Goal: Information Seeking & Learning: Learn about a topic

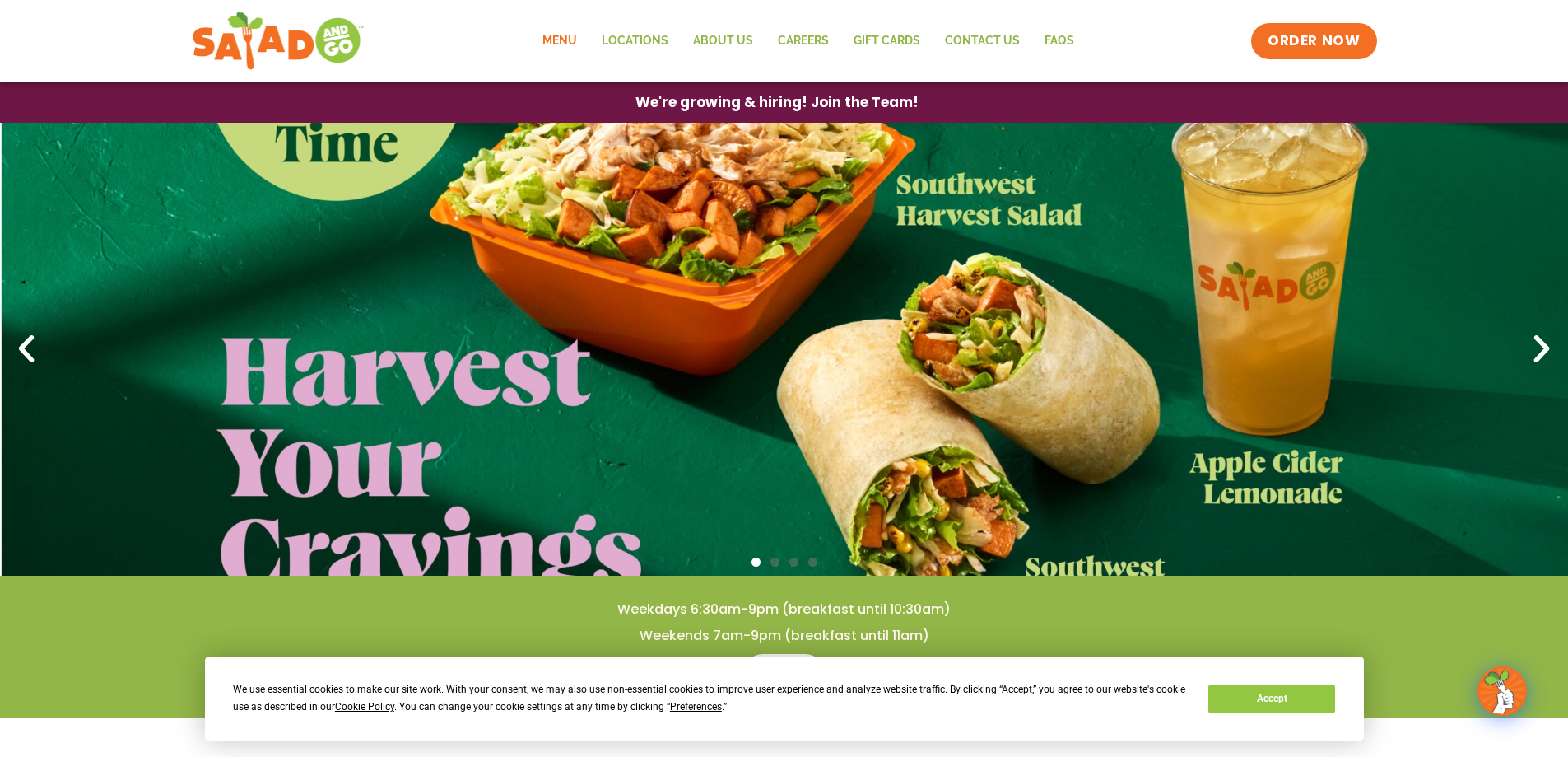
click at [570, 40] on link "Menu" at bounding box center [559, 41] width 59 height 38
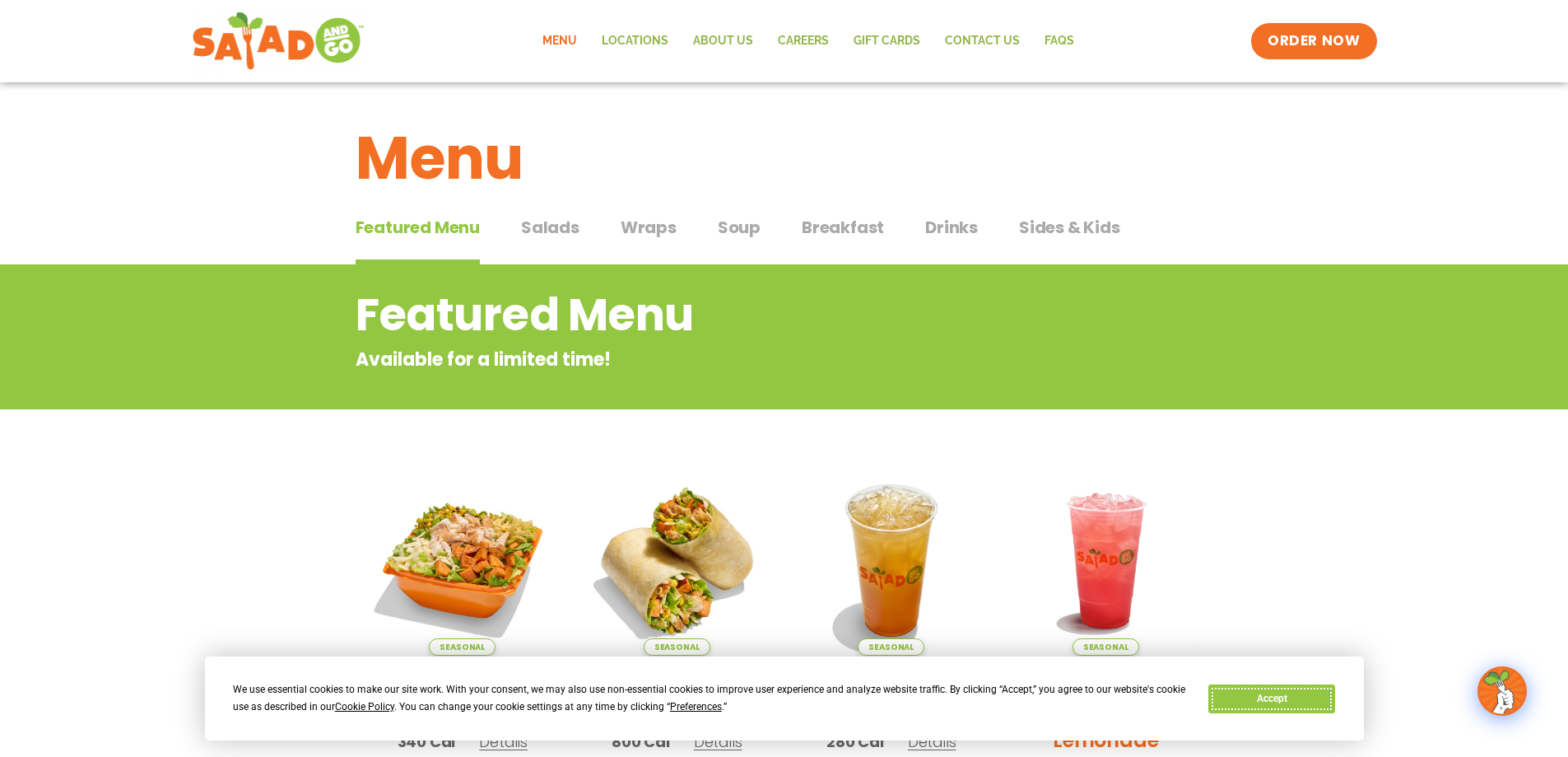
click at [1294, 698] on button "Accept" at bounding box center [1272, 698] width 127 height 29
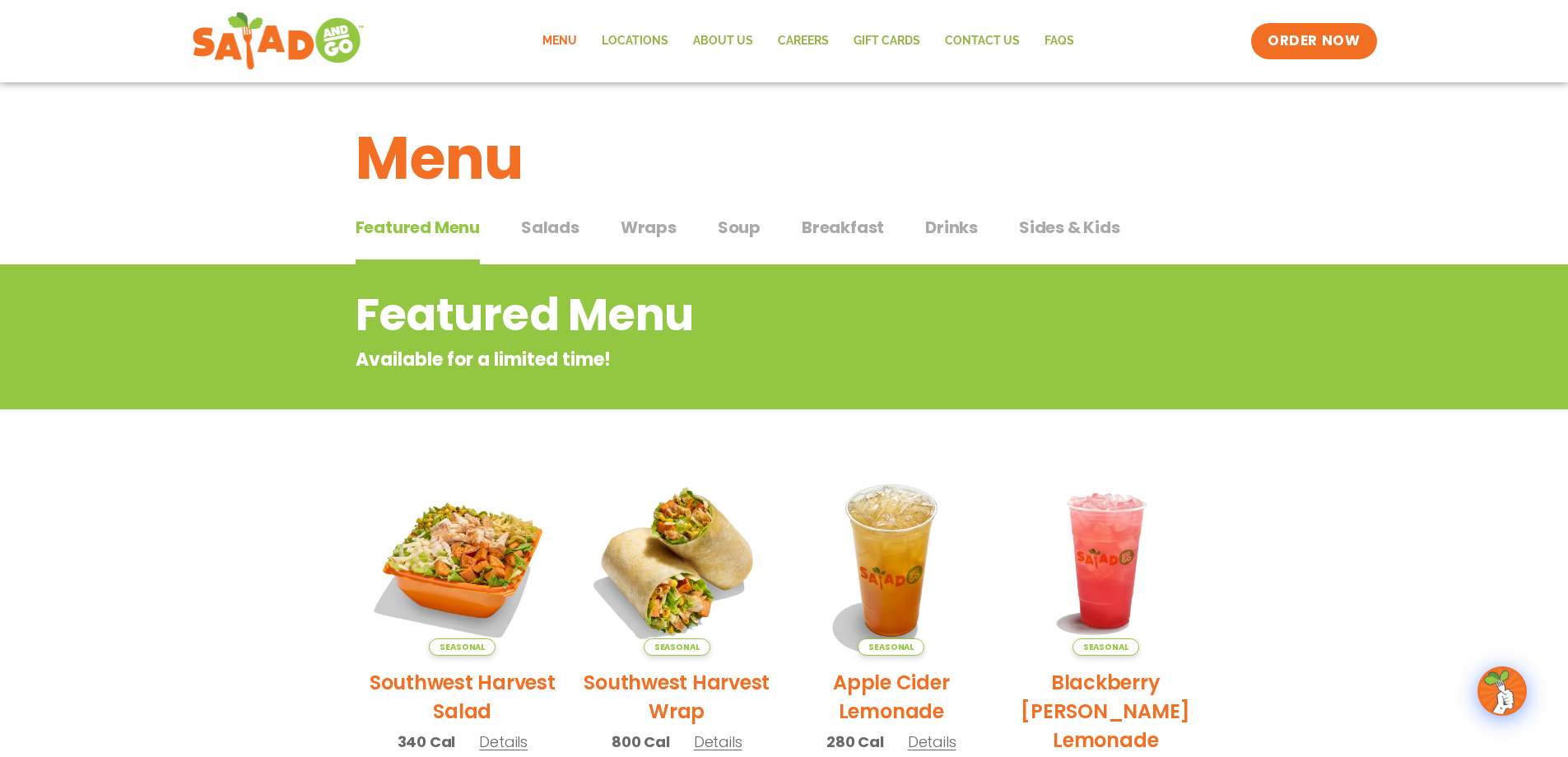
click at [648, 228] on span "Wraps" at bounding box center [648, 227] width 56 height 25
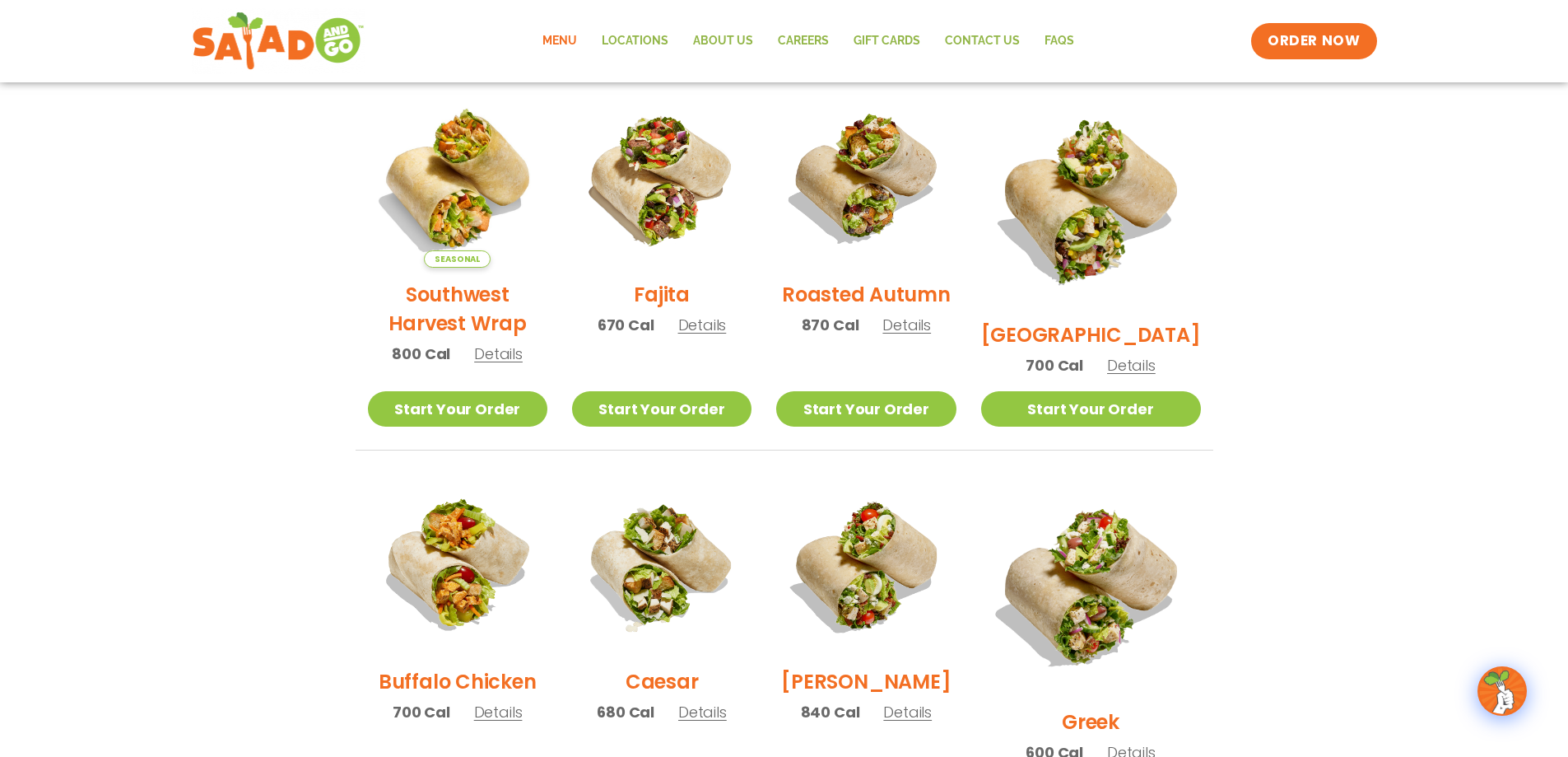
scroll to position [412, 0]
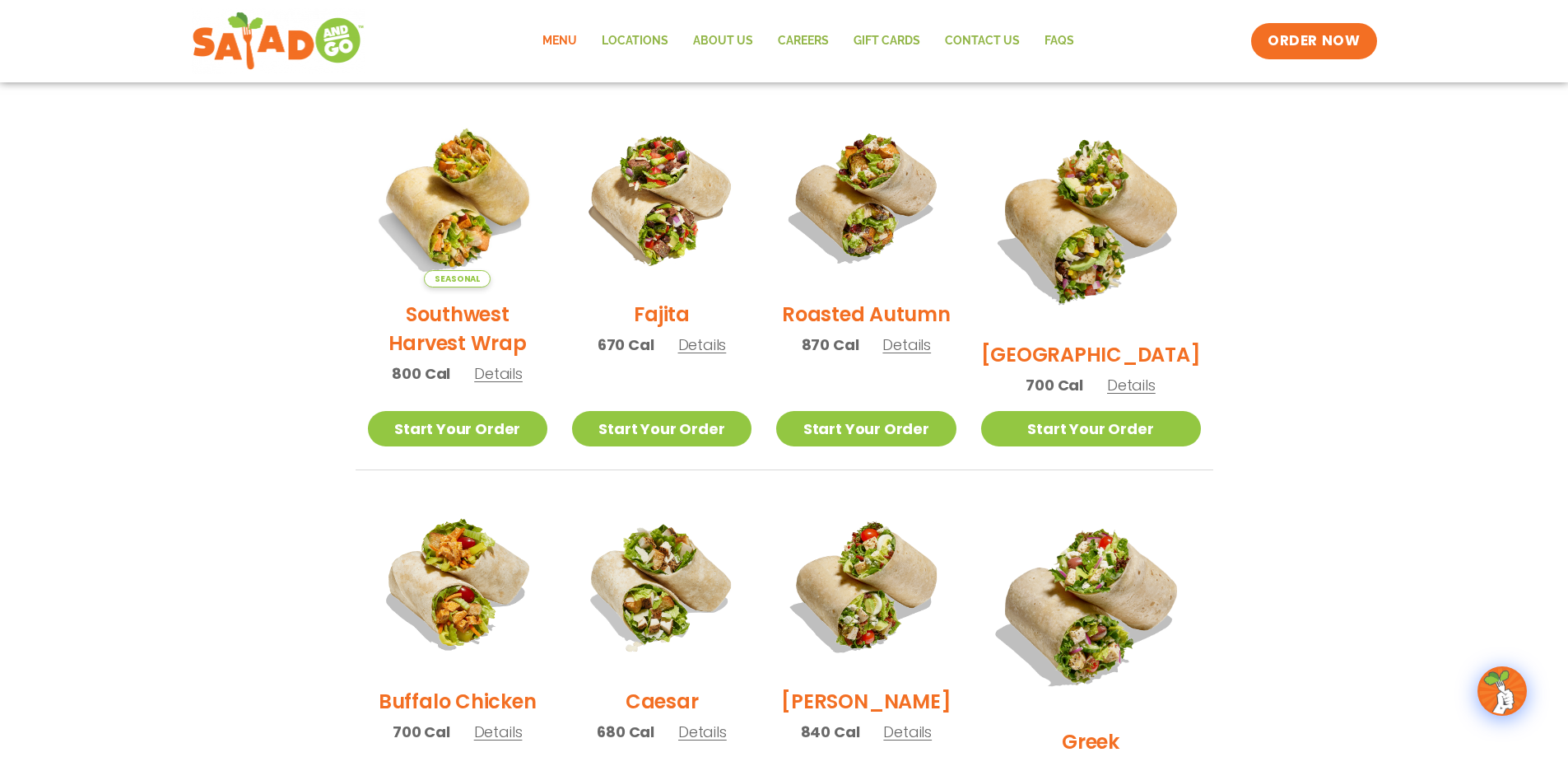
click at [677, 235] on img at bounding box center [662, 197] width 180 height 180
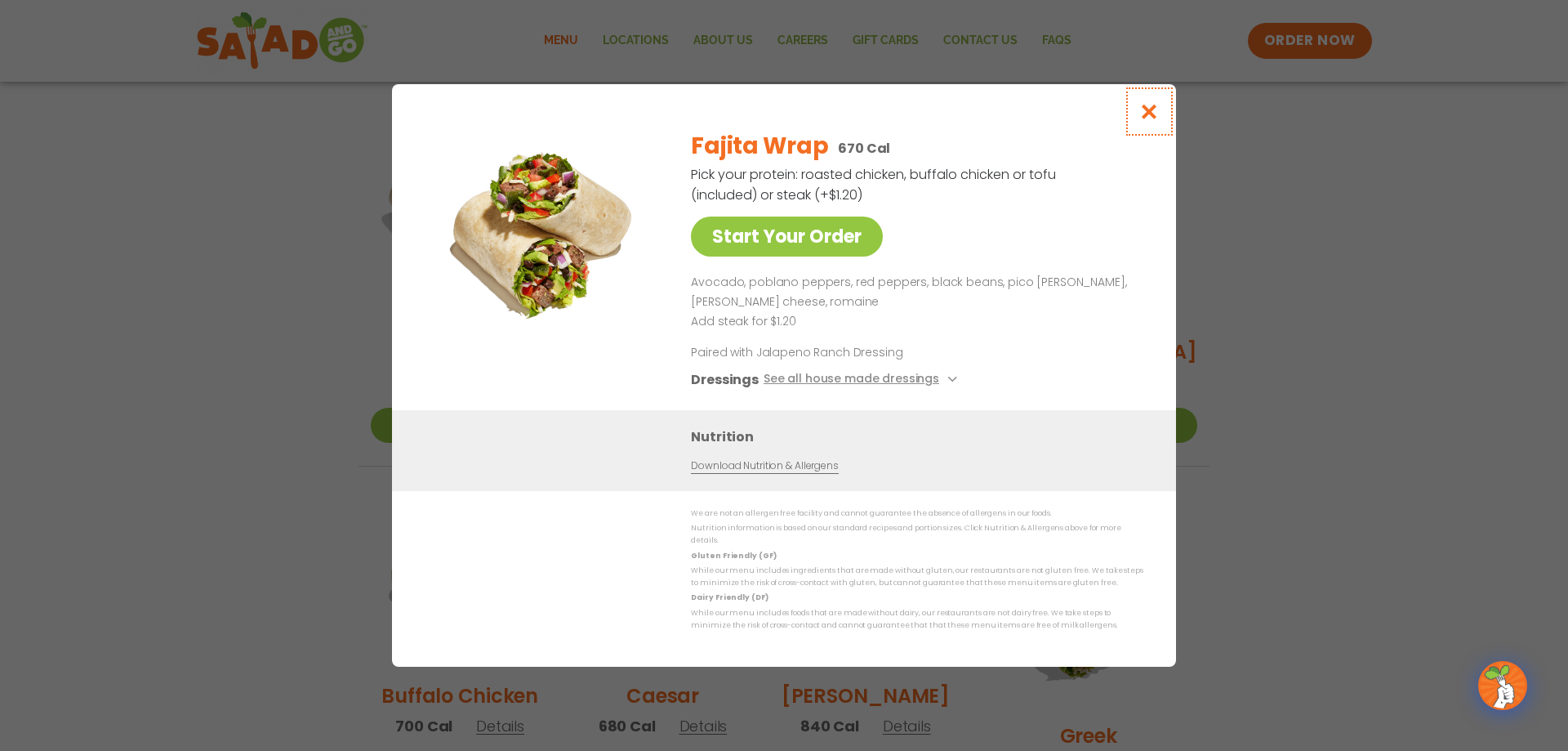
click at [1147, 120] on icon "Close modal" at bounding box center [1148, 112] width 20 height 17
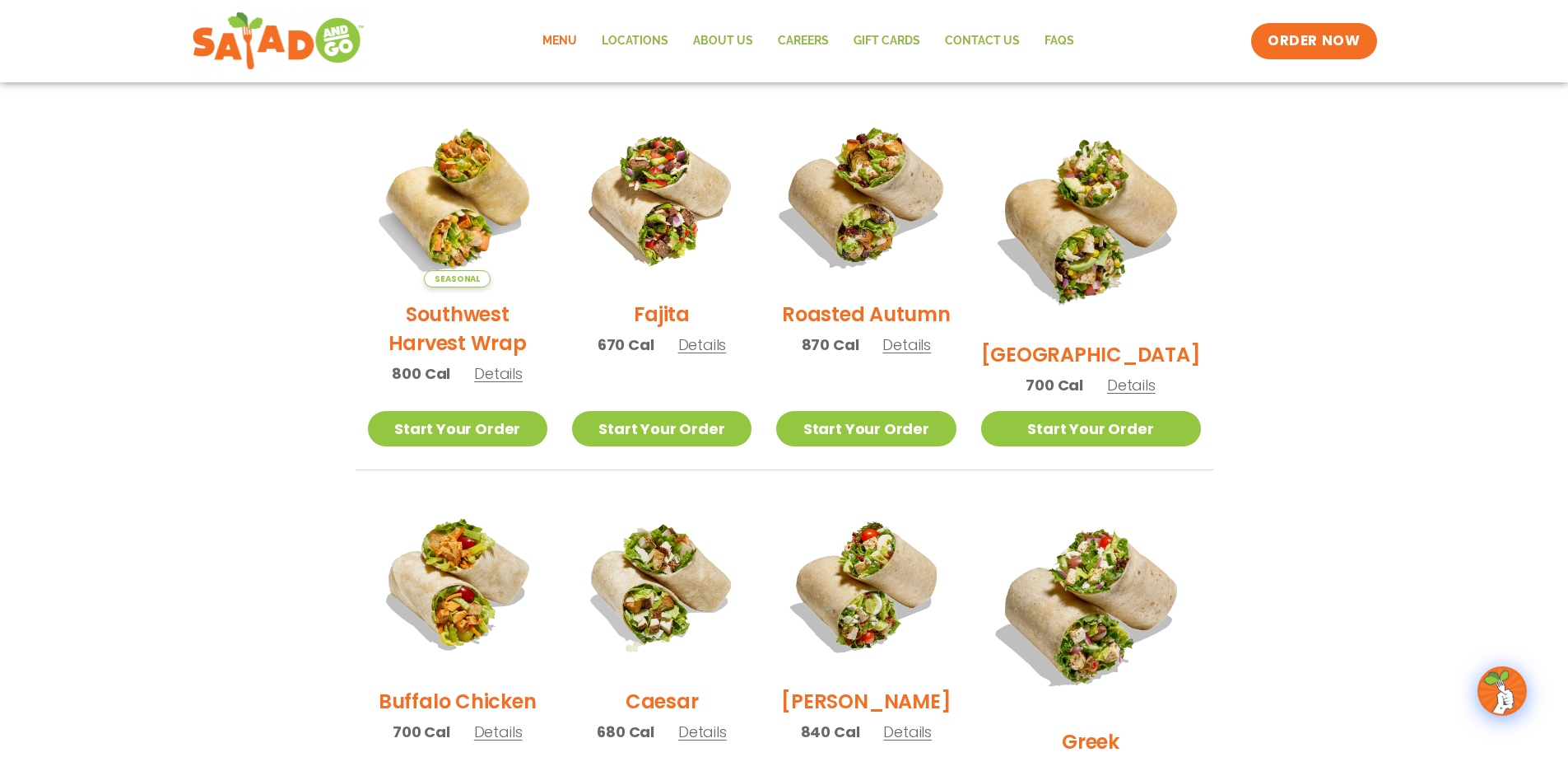
click at [867, 234] on img at bounding box center [865, 197] width 211 height 211
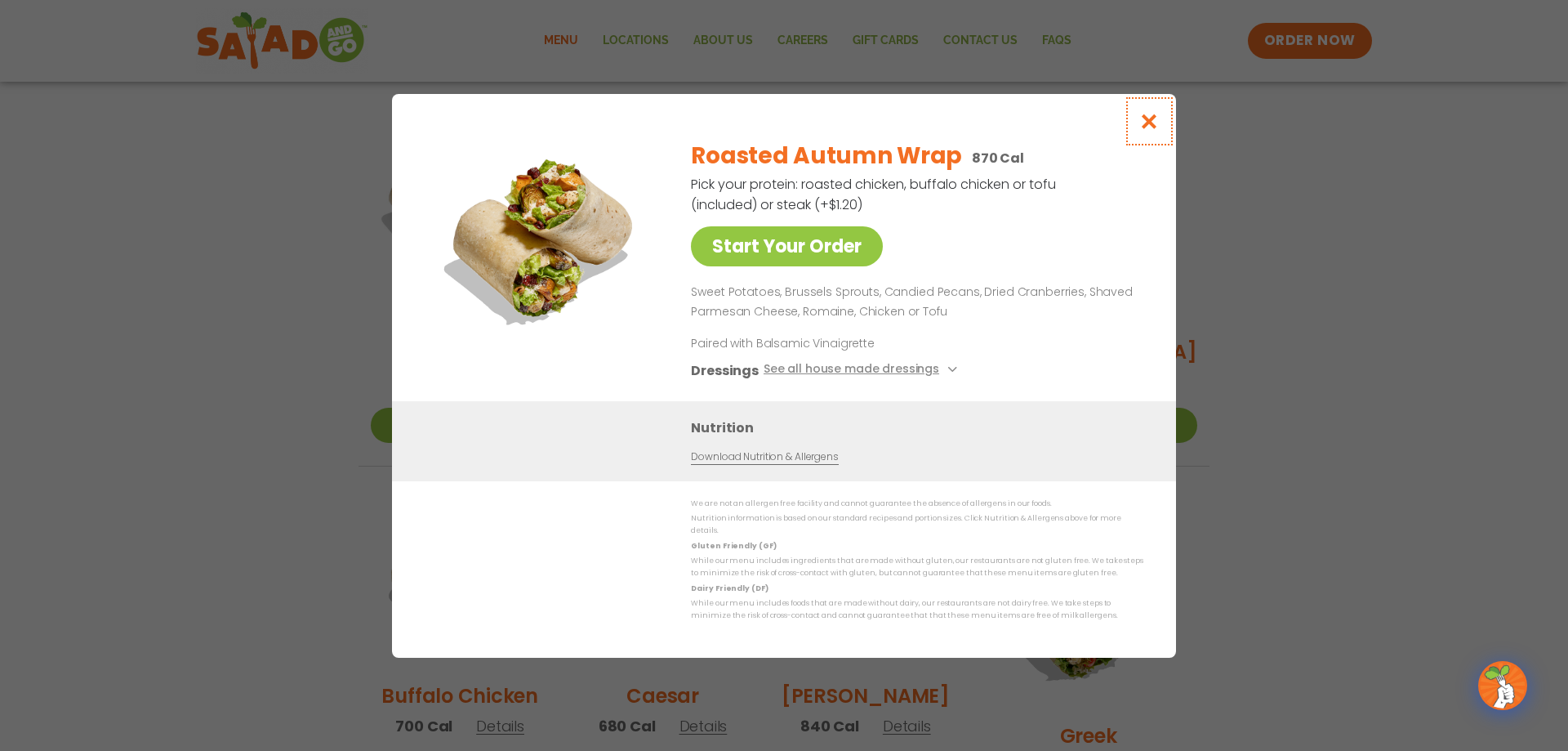
click at [1142, 127] on icon "Close modal" at bounding box center [1148, 122] width 20 height 17
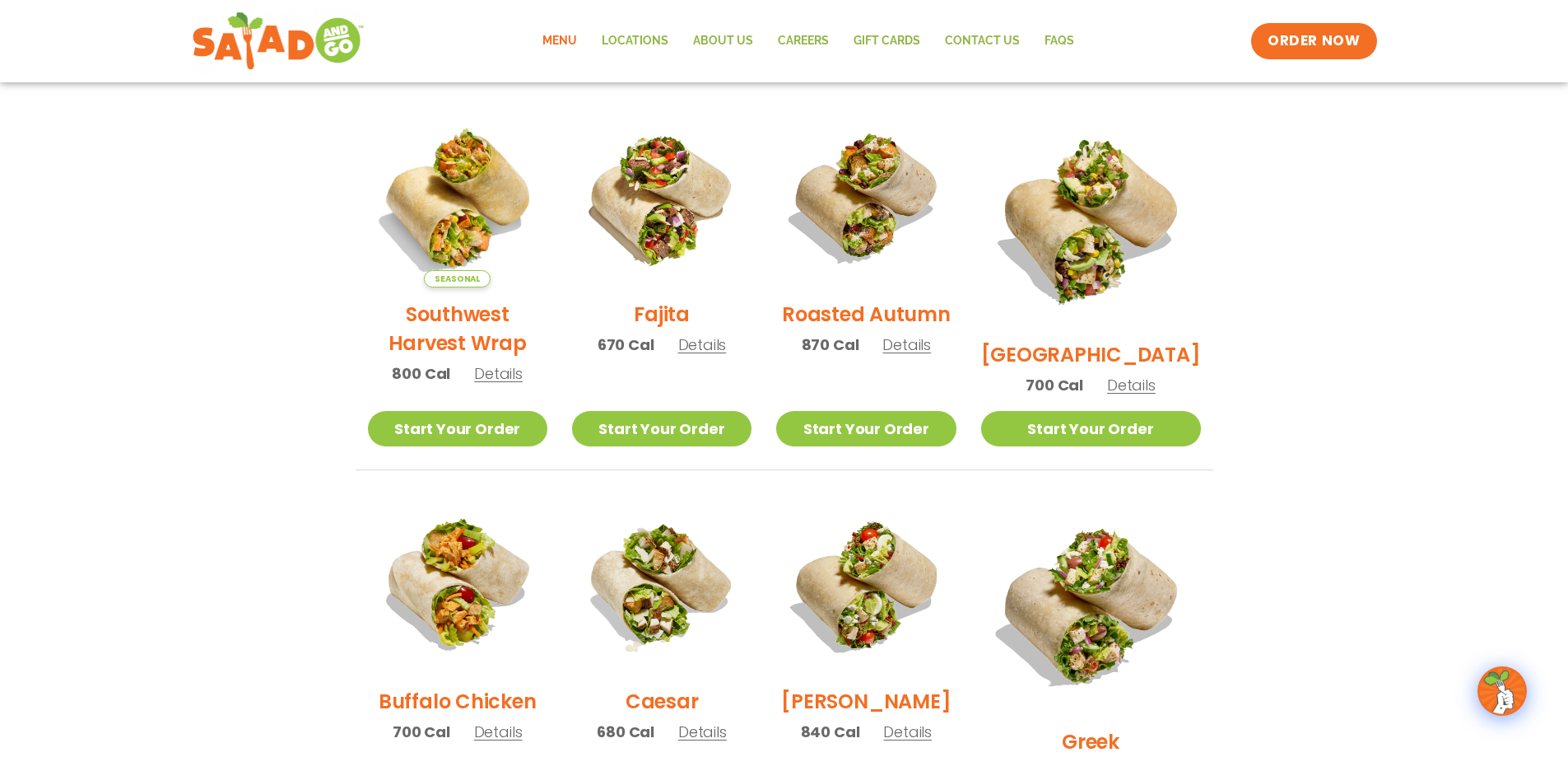
click at [455, 219] on img at bounding box center [458, 197] width 180 height 180
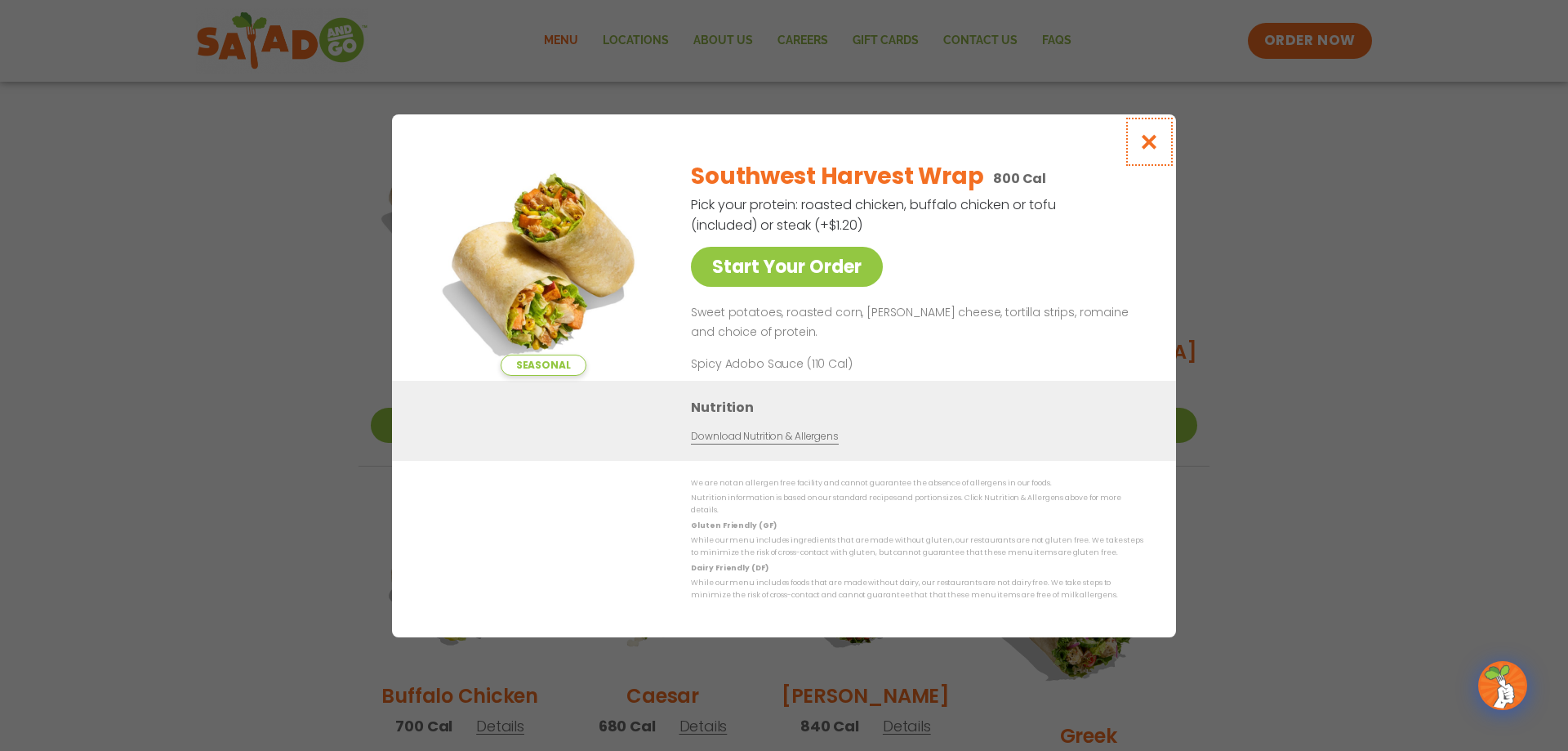
click at [1149, 150] on icon "Close modal" at bounding box center [1148, 142] width 20 height 17
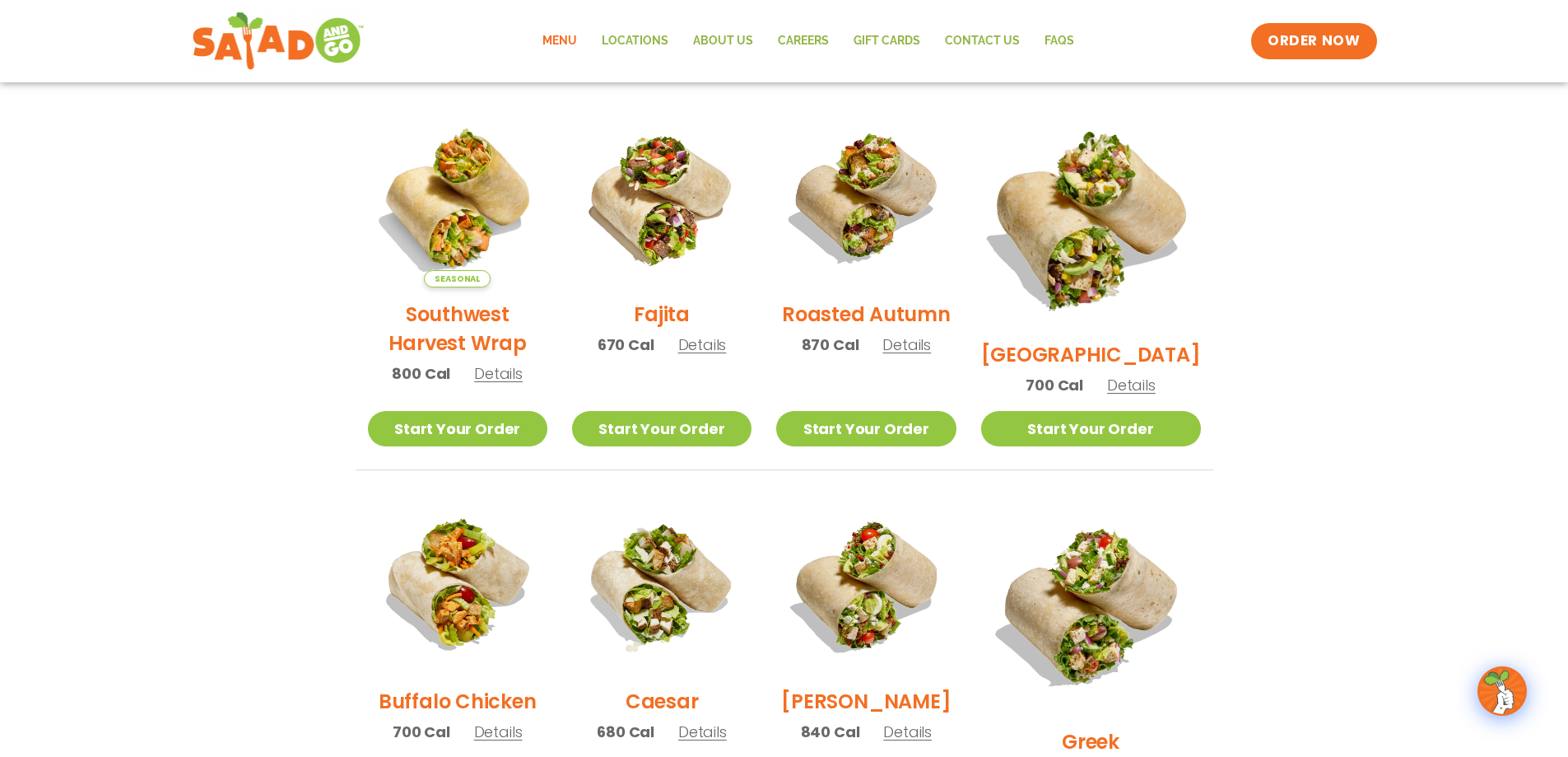
click at [1124, 238] on img at bounding box center [1090, 218] width 257 height 257
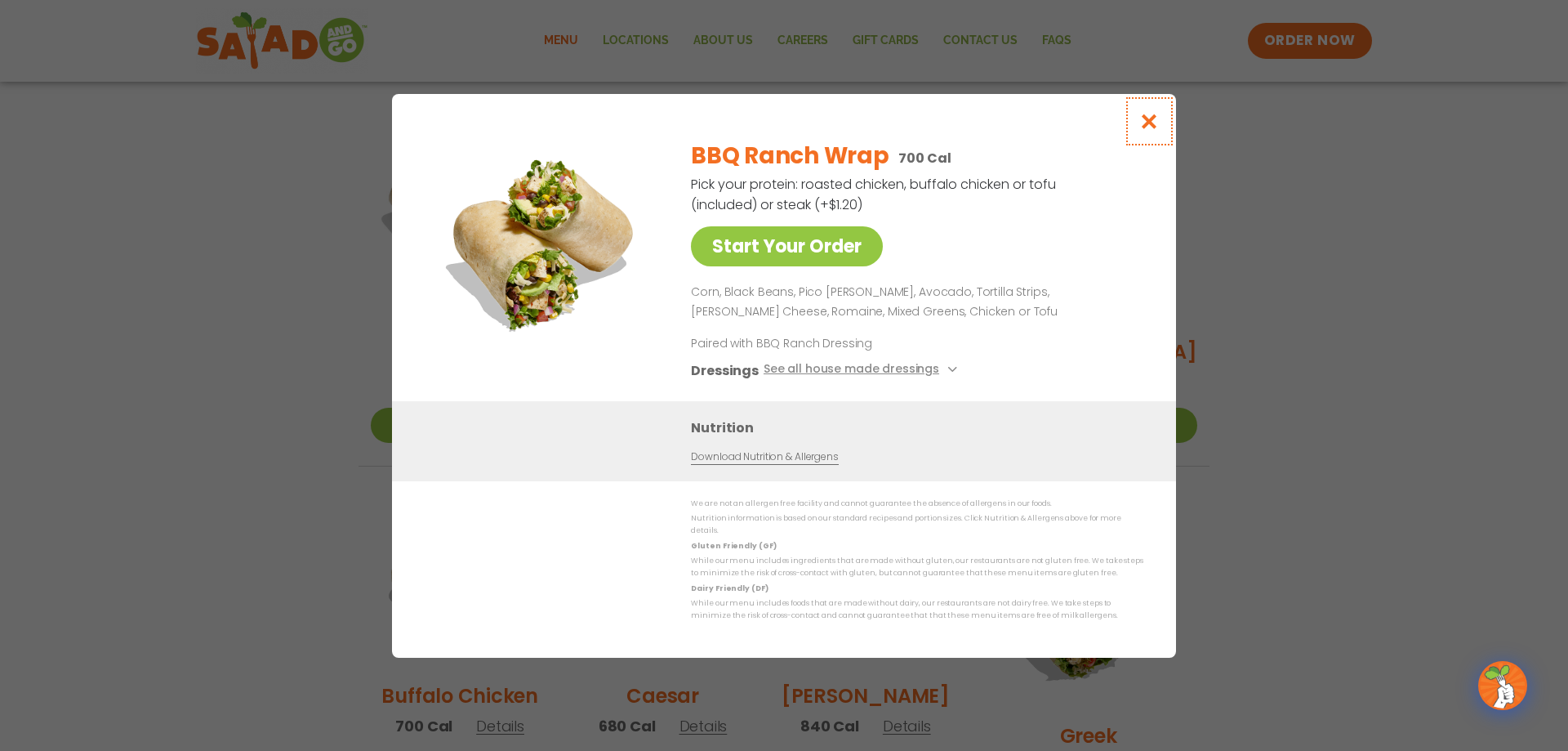
click at [1155, 124] on icon "Close modal" at bounding box center [1148, 122] width 20 height 17
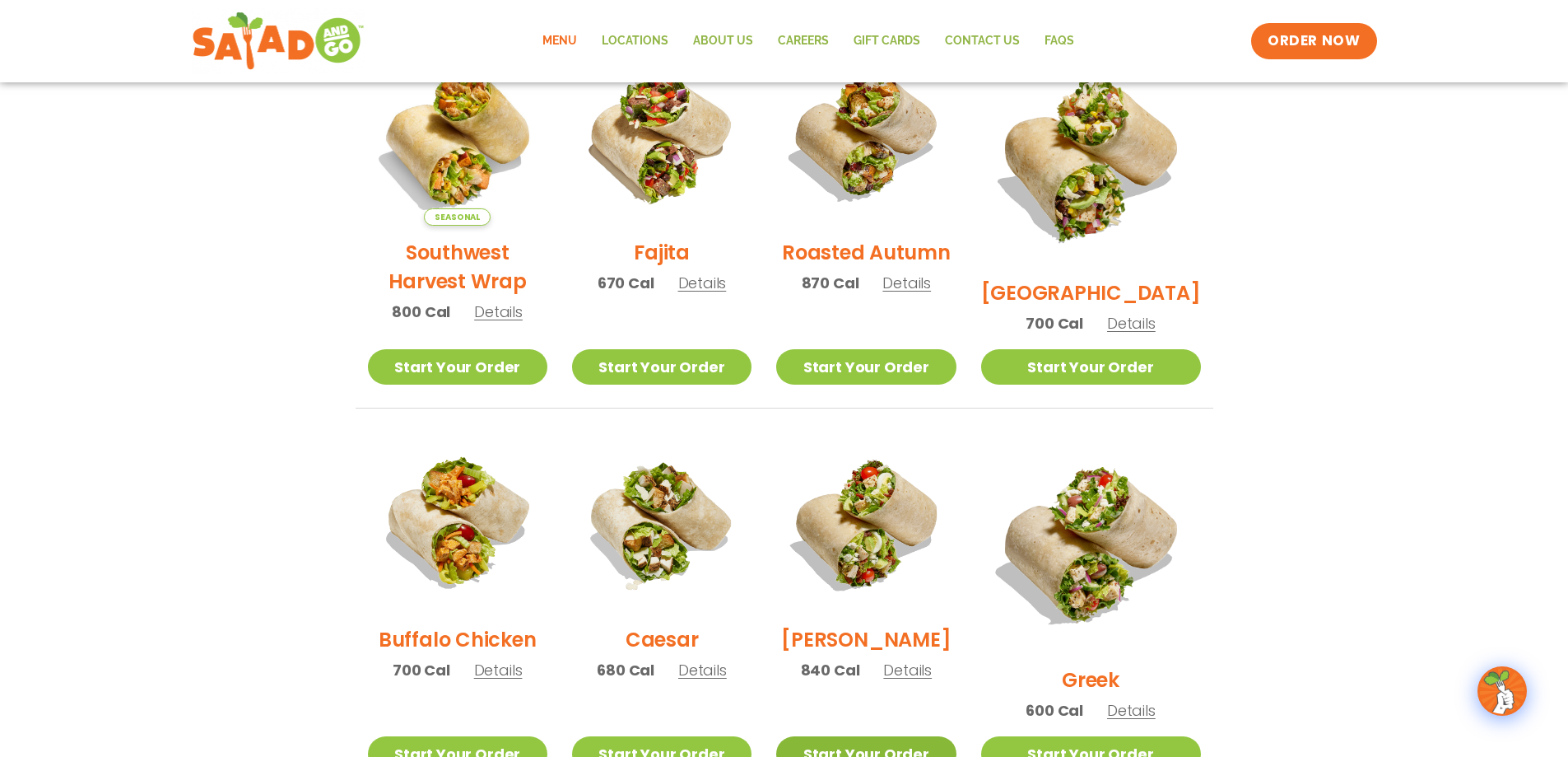
scroll to position [741, 0]
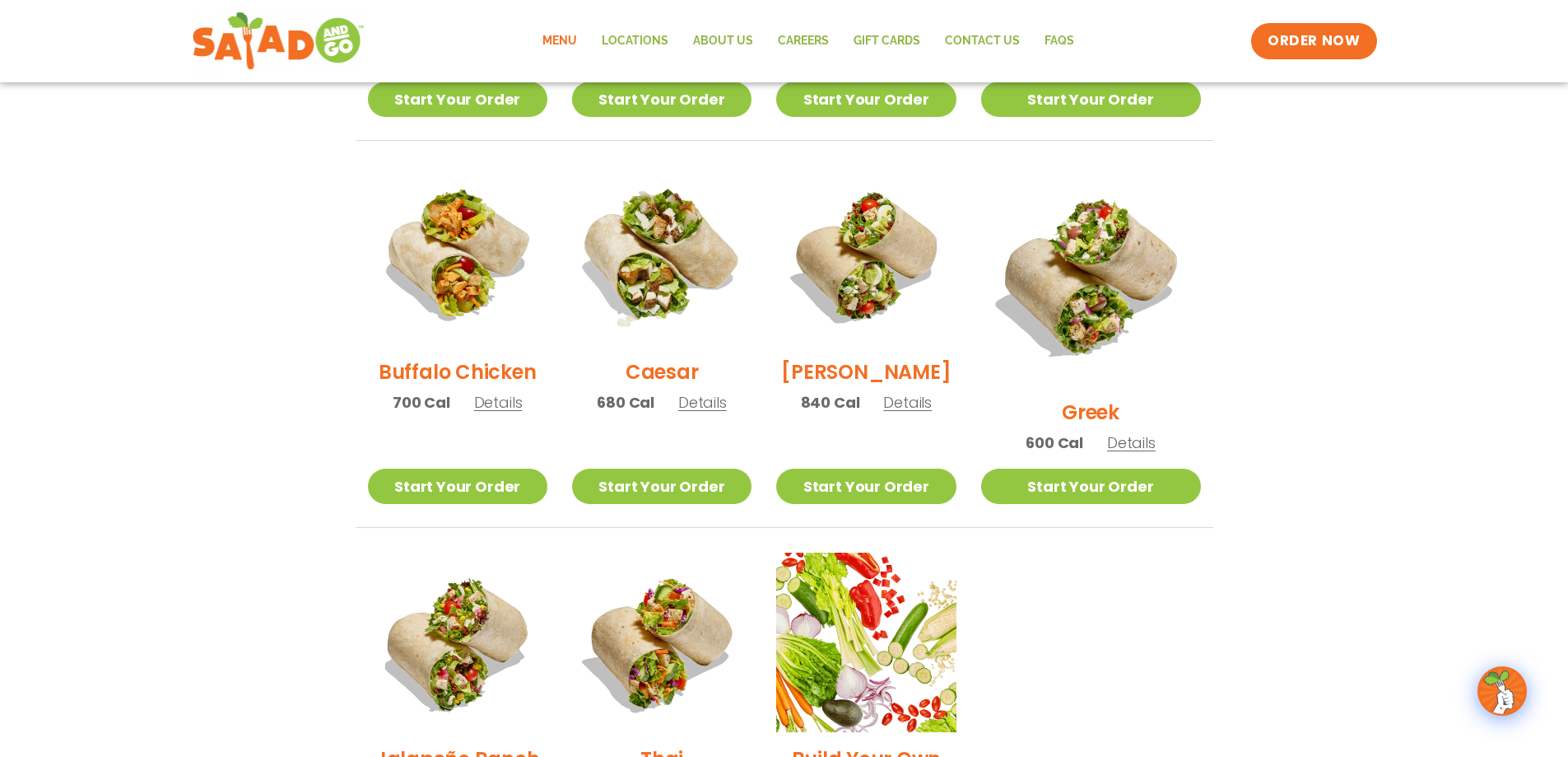
click at [677, 292] on img at bounding box center [662, 255] width 211 height 211
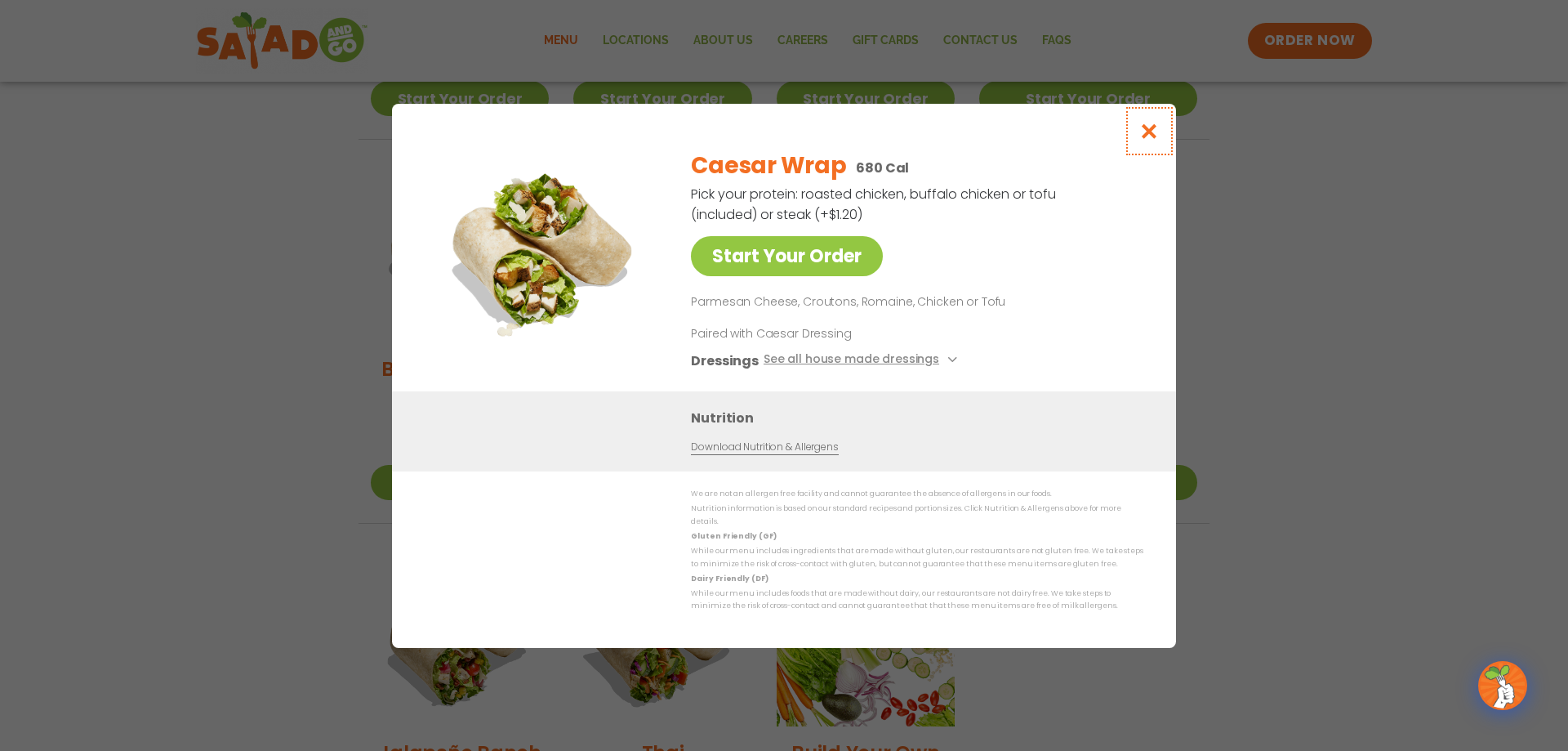
click at [1149, 140] on icon "Close modal" at bounding box center [1148, 131] width 20 height 17
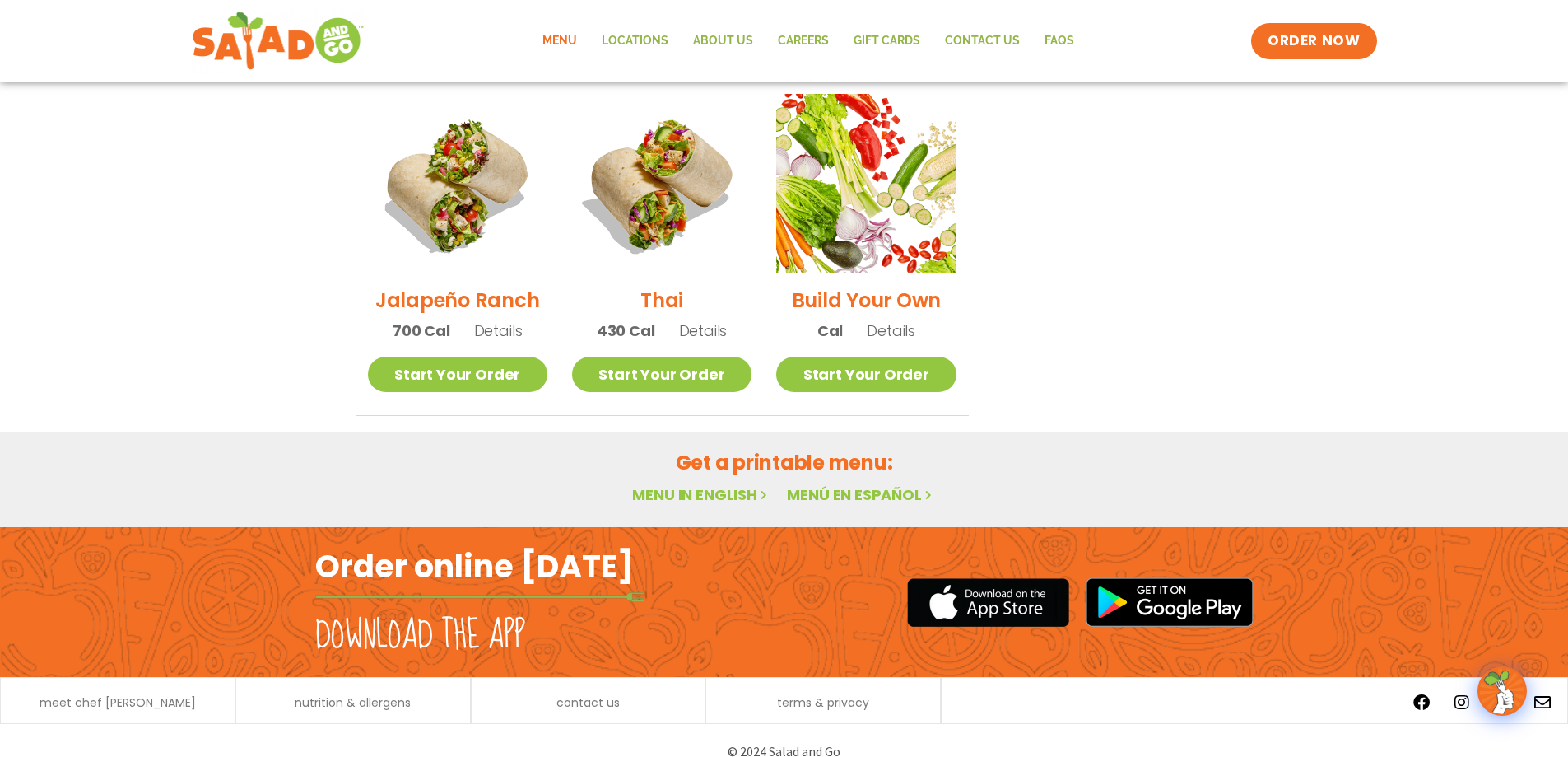
scroll to position [1201, 0]
